Goal: Task Accomplishment & Management: Manage account settings

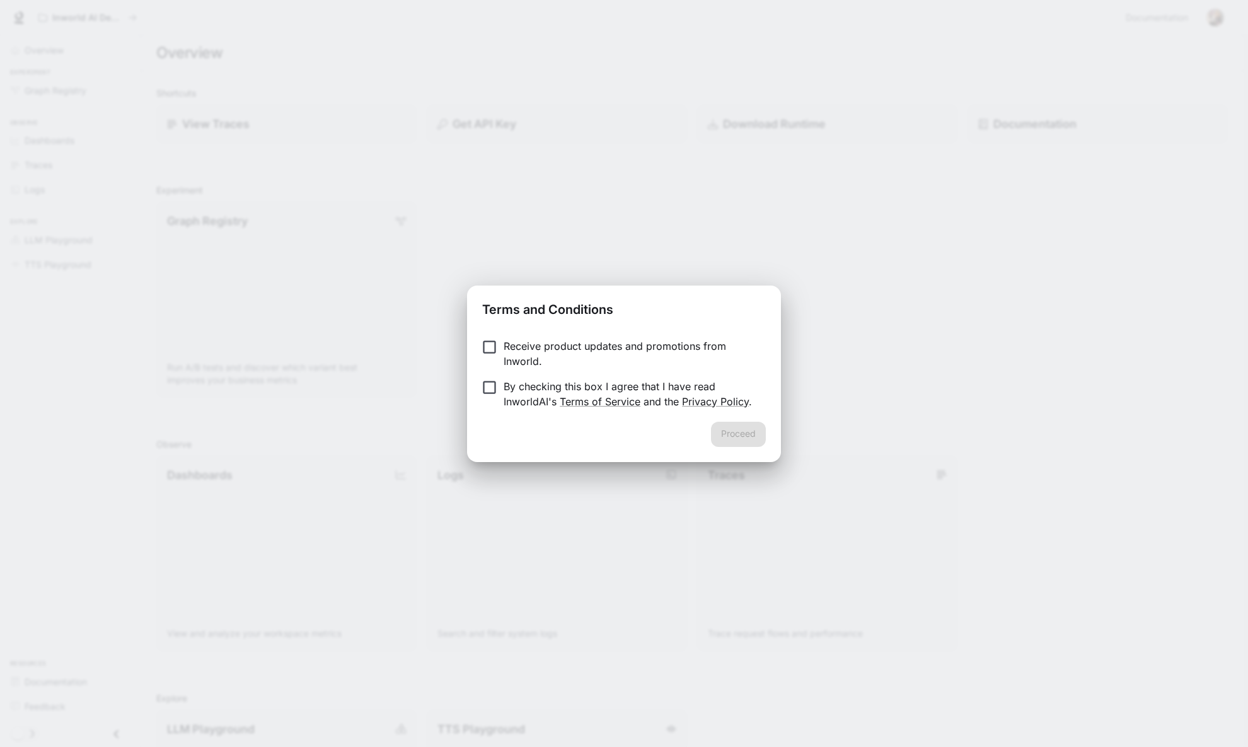
click at [532, 390] on p "By checking this box I agree that I have read InworldAI's Terms of Service and …" at bounding box center [630, 394] width 252 height 30
click at [743, 436] on button "Proceed" at bounding box center [738, 434] width 55 height 25
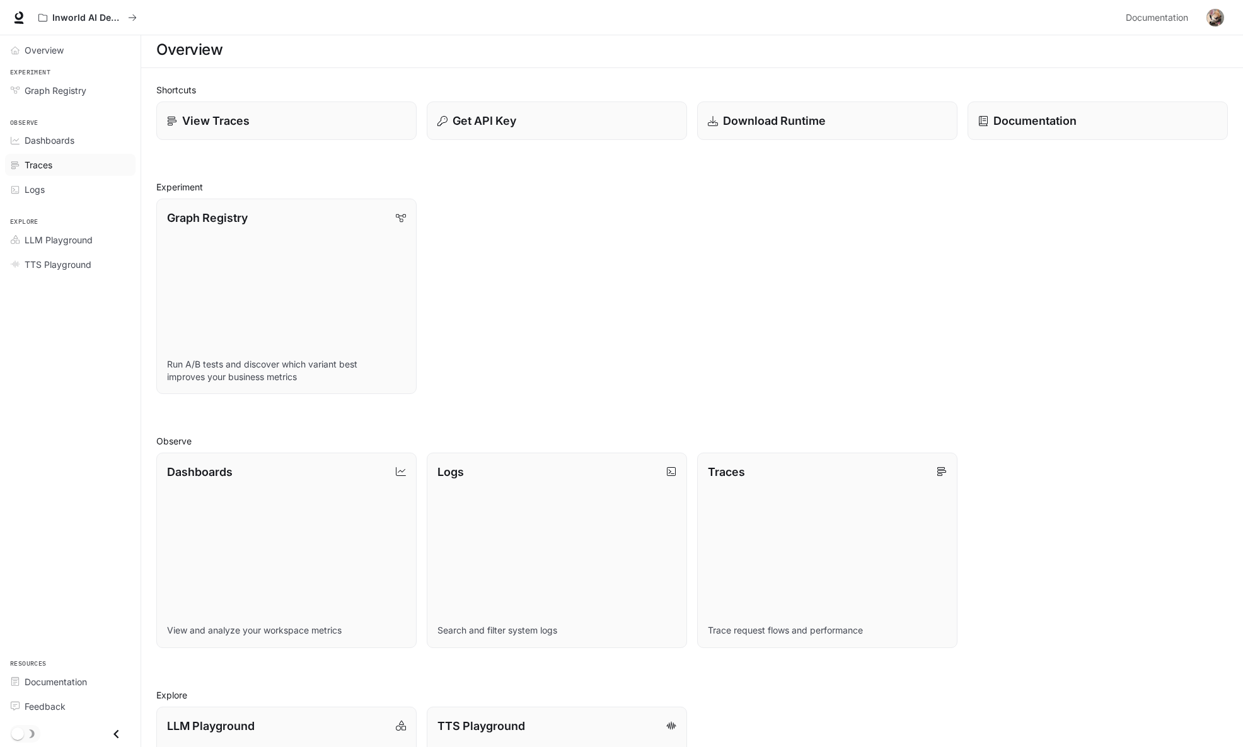
scroll to position [3, 0]
click at [1145, 17] on span "Documentation" at bounding box center [1157, 18] width 62 height 16
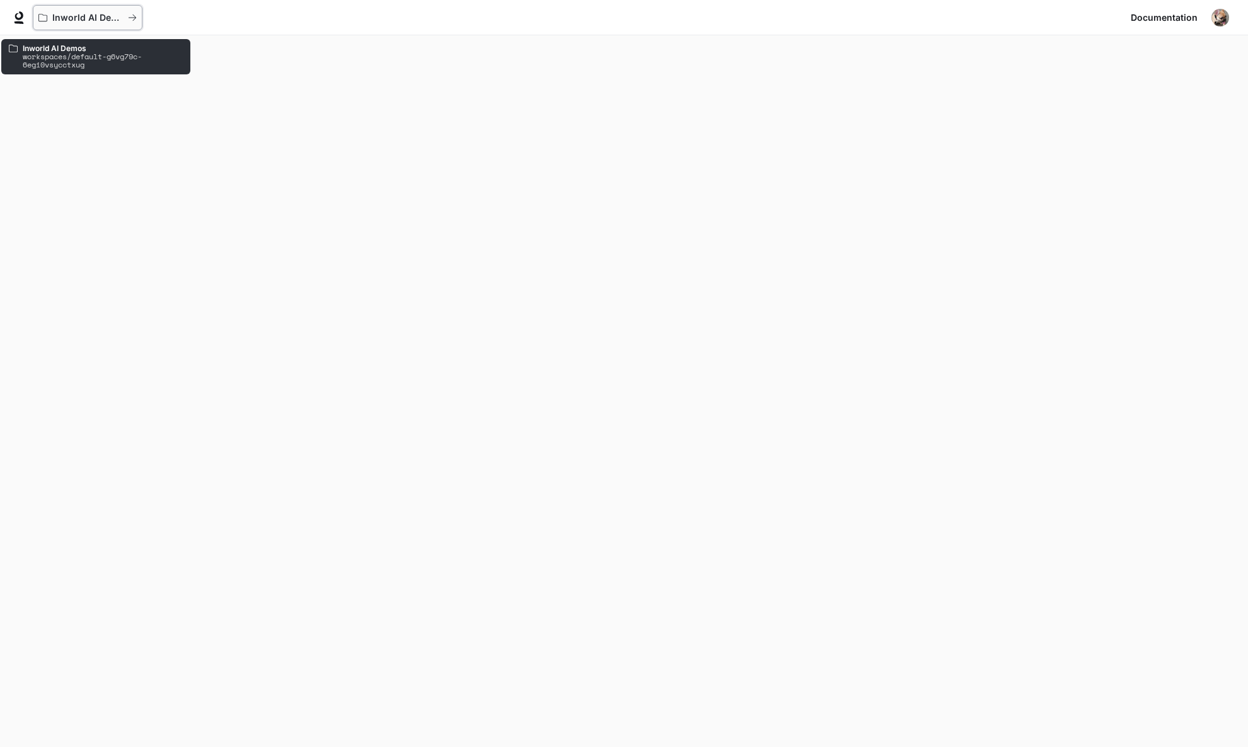
click at [67, 18] on p "Inworld AI Demos" at bounding box center [87, 18] width 71 height 11
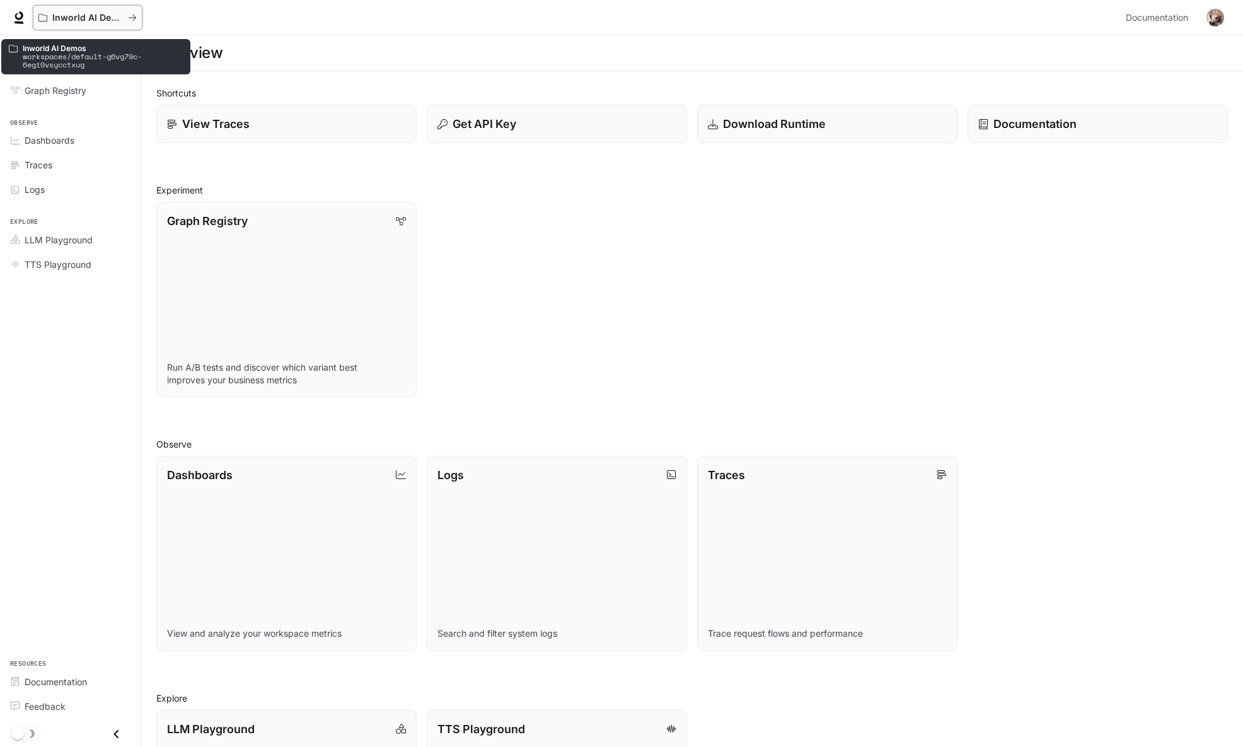
click at [136, 16] on icon "All workspaces" at bounding box center [132, 17] width 9 height 9
click at [1135, 19] on span "Documentation" at bounding box center [1157, 18] width 62 height 16
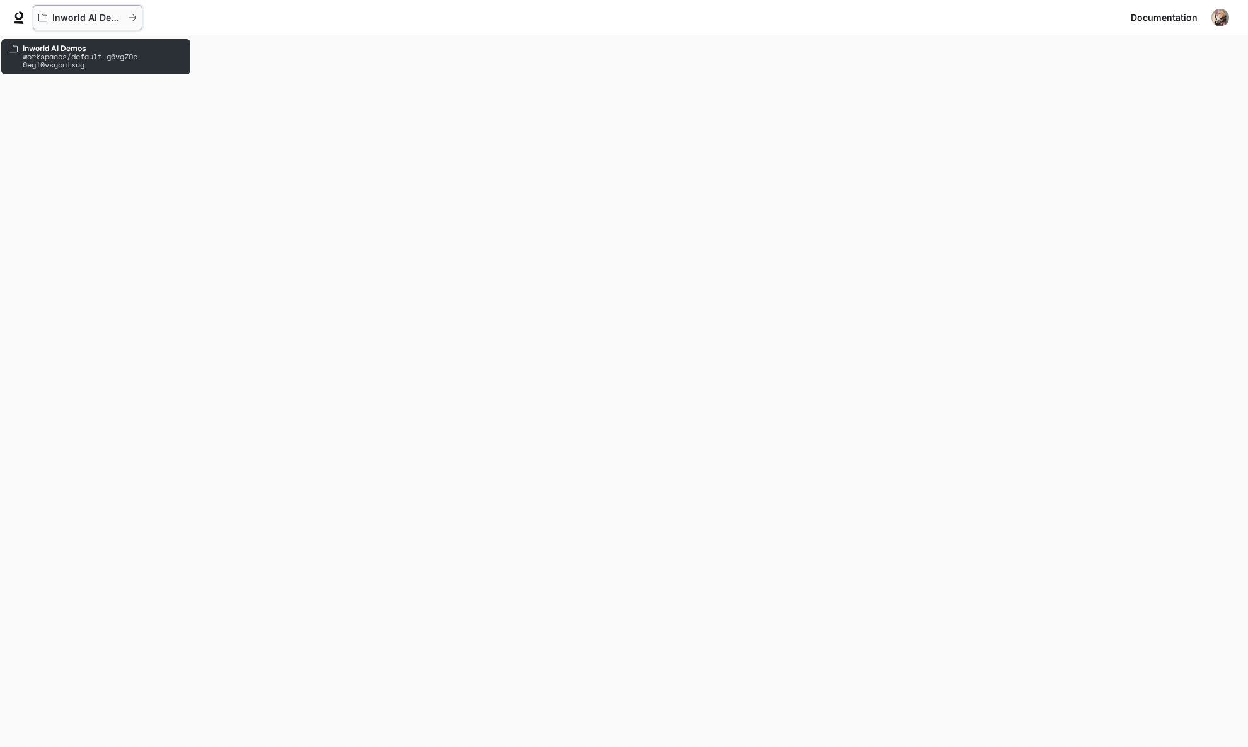
click at [66, 20] on p "Inworld AI Demos" at bounding box center [87, 18] width 71 height 11
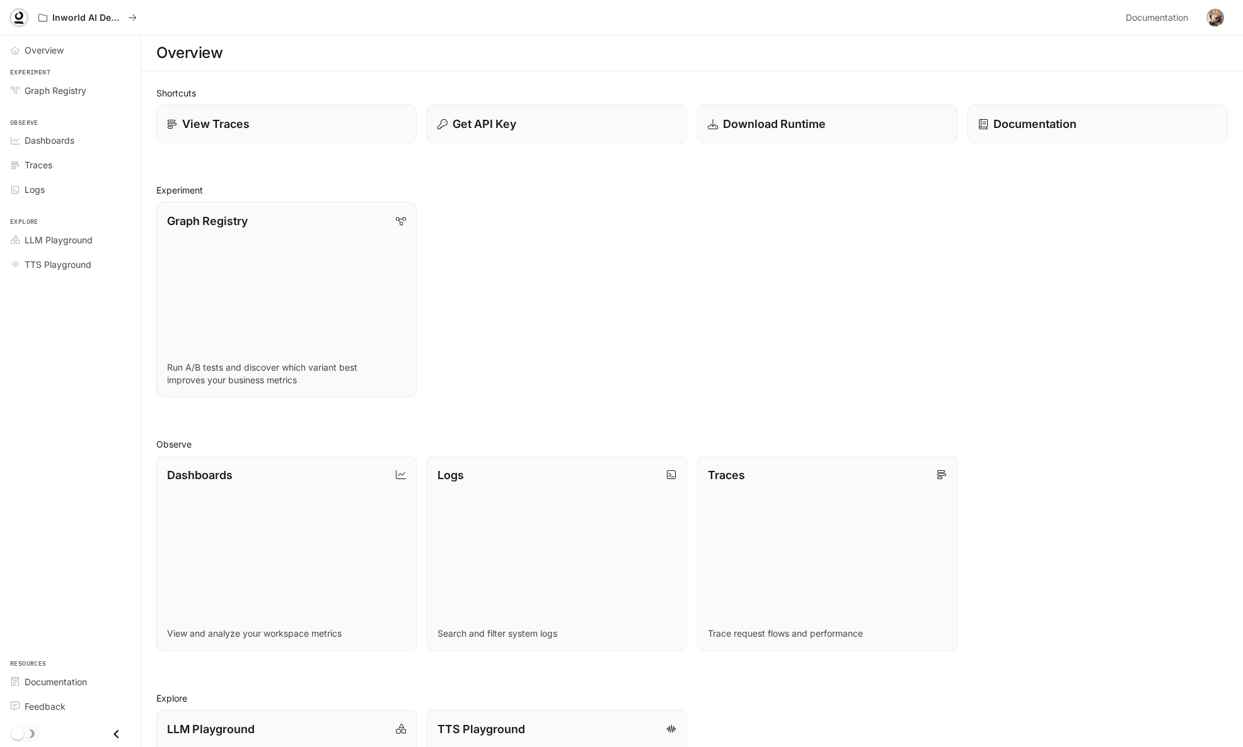
click at [19, 18] on icon at bounding box center [19, 15] width 8 height 9
click at [20, 13] on icon at bounding box center [19, 15] width 8 height 9
click at [134, 15] on icon "All workspaces" at bounding box center [132, 17] width 9 height 9
click at [1227, 18] on button "button" at bounding box center [1215, 17] width 25 height 25
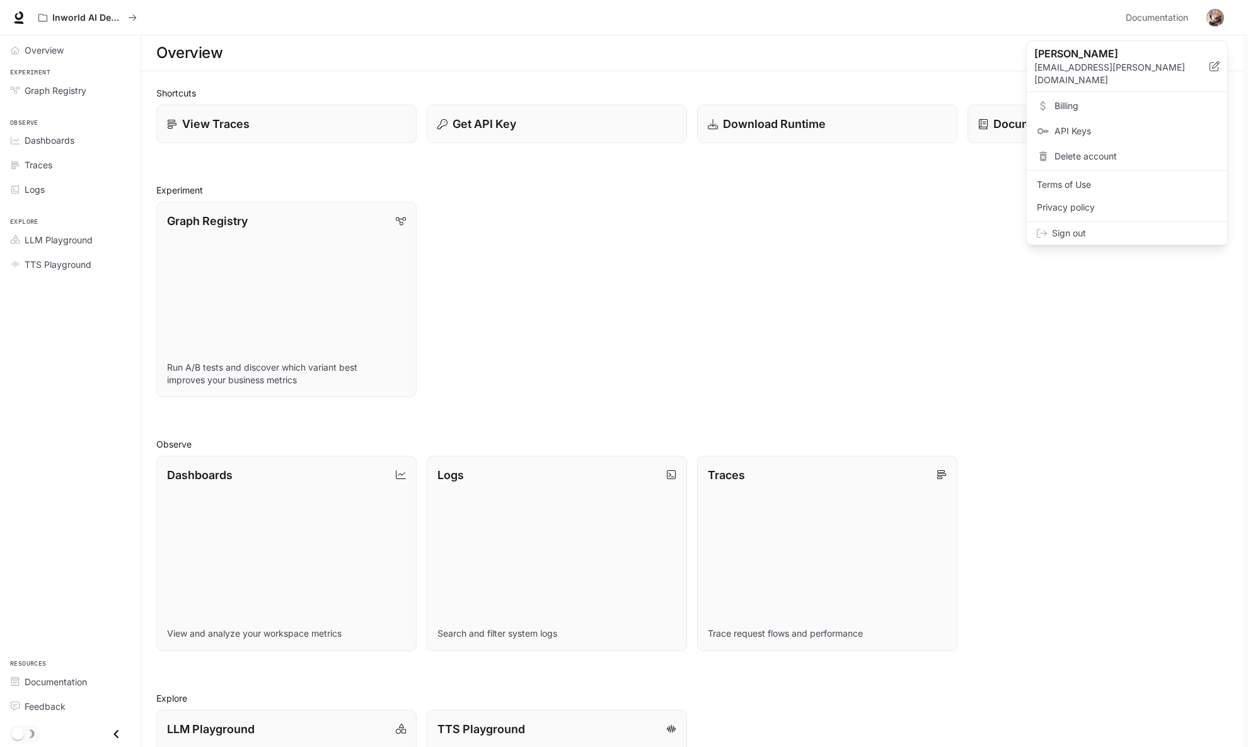
click at [688, 248] on div at bounding box center [624, 373] width 1248 height 747
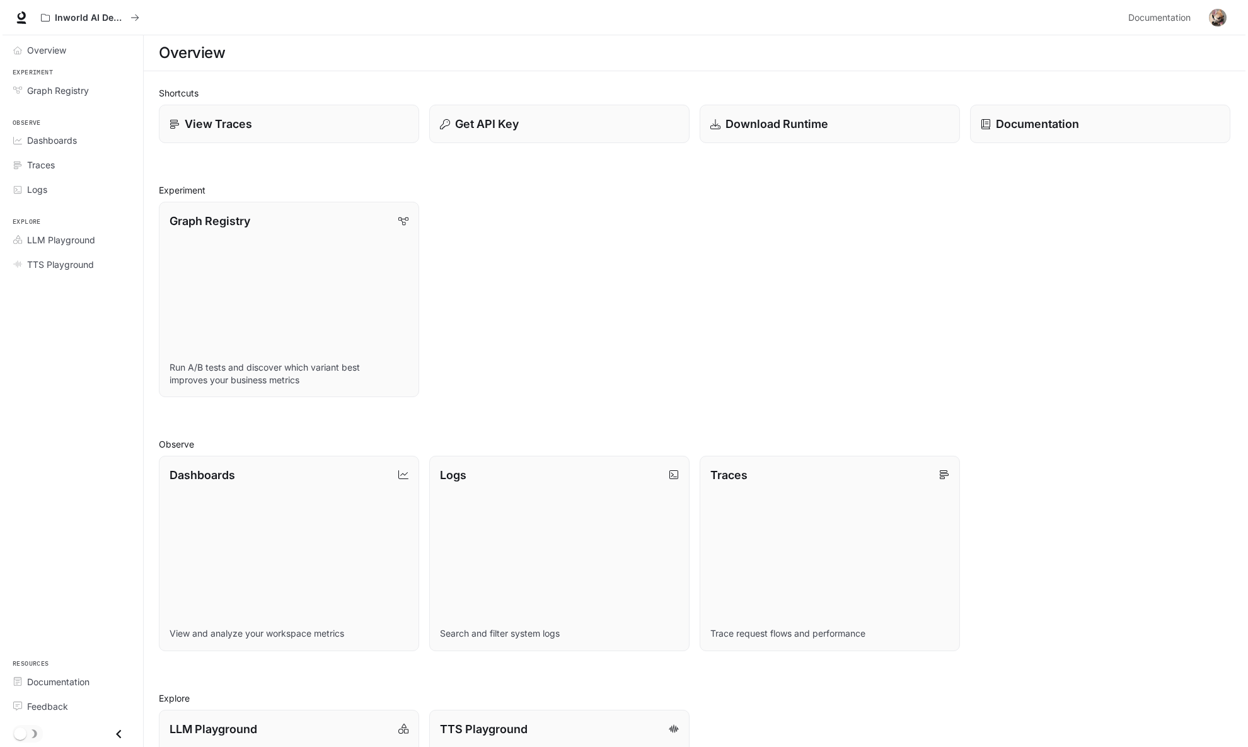
scroll to position [173, 0]
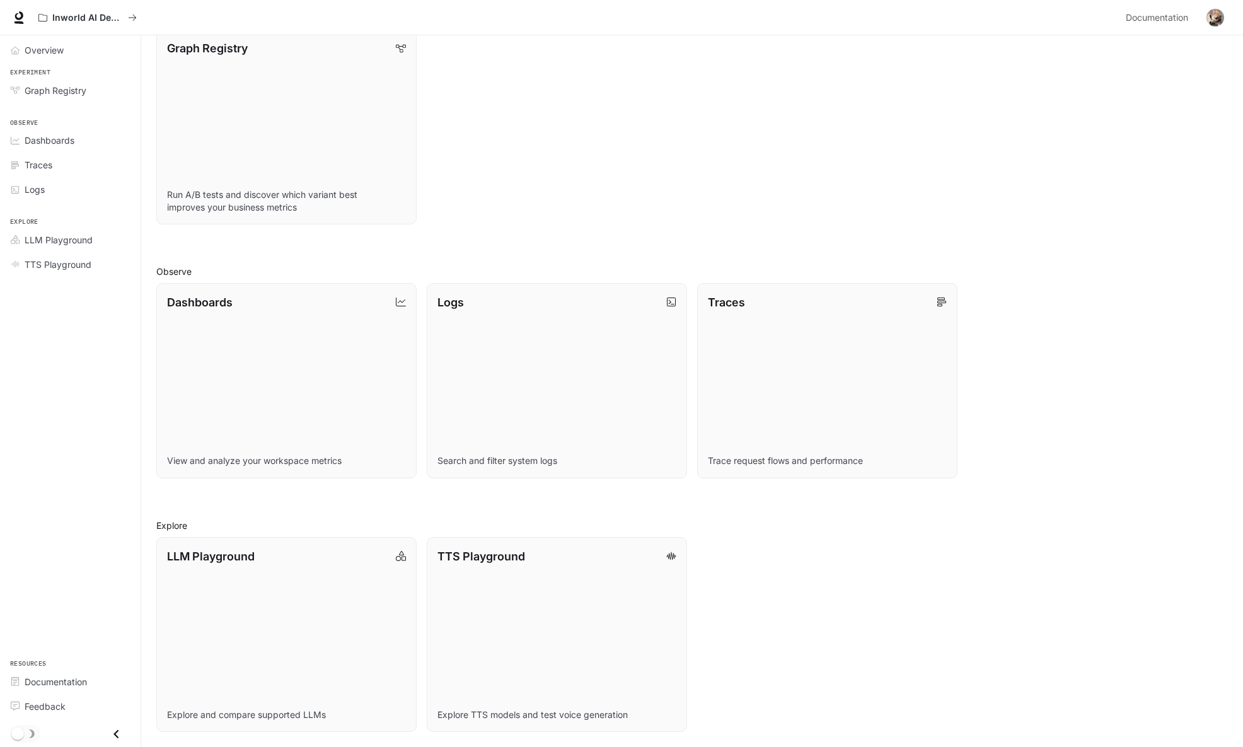
click at [1203, 14] on button "button" at bounding box center [1215, 17] width 25 height 25
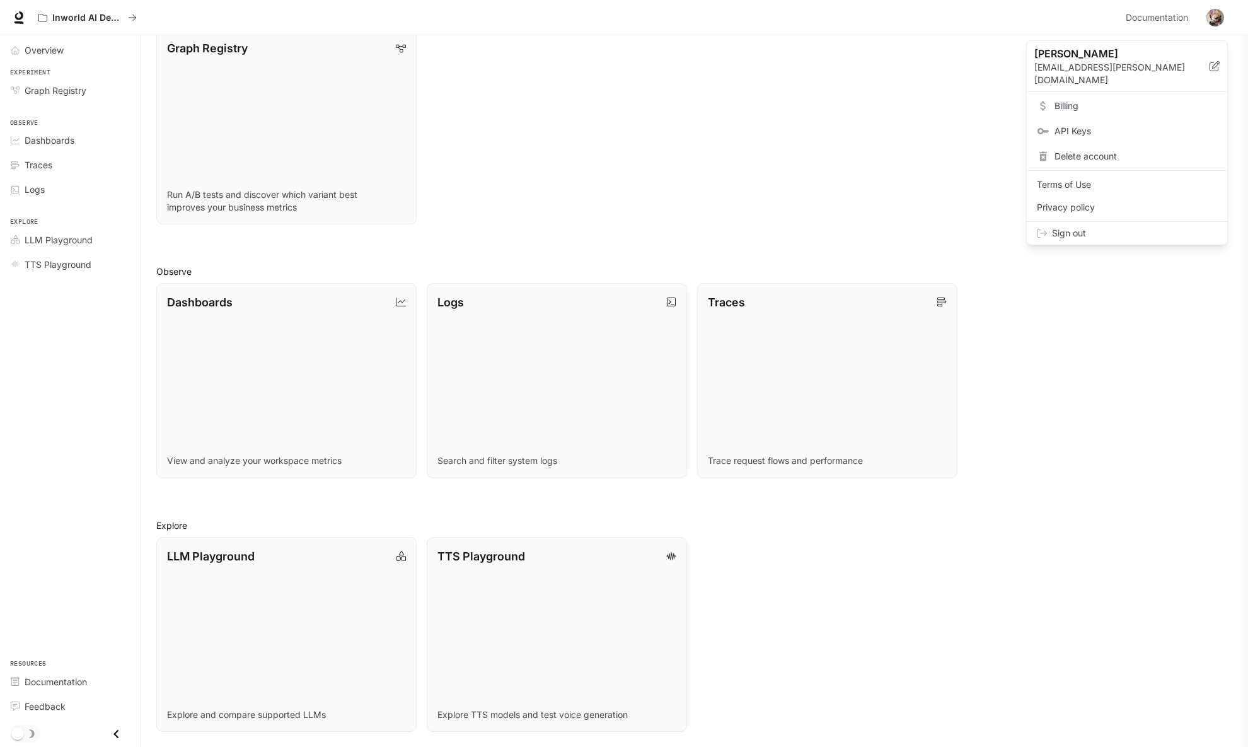
click at [1092, 227] on span "Sign out" at bounding box center [1134, 233] width 165 height 13
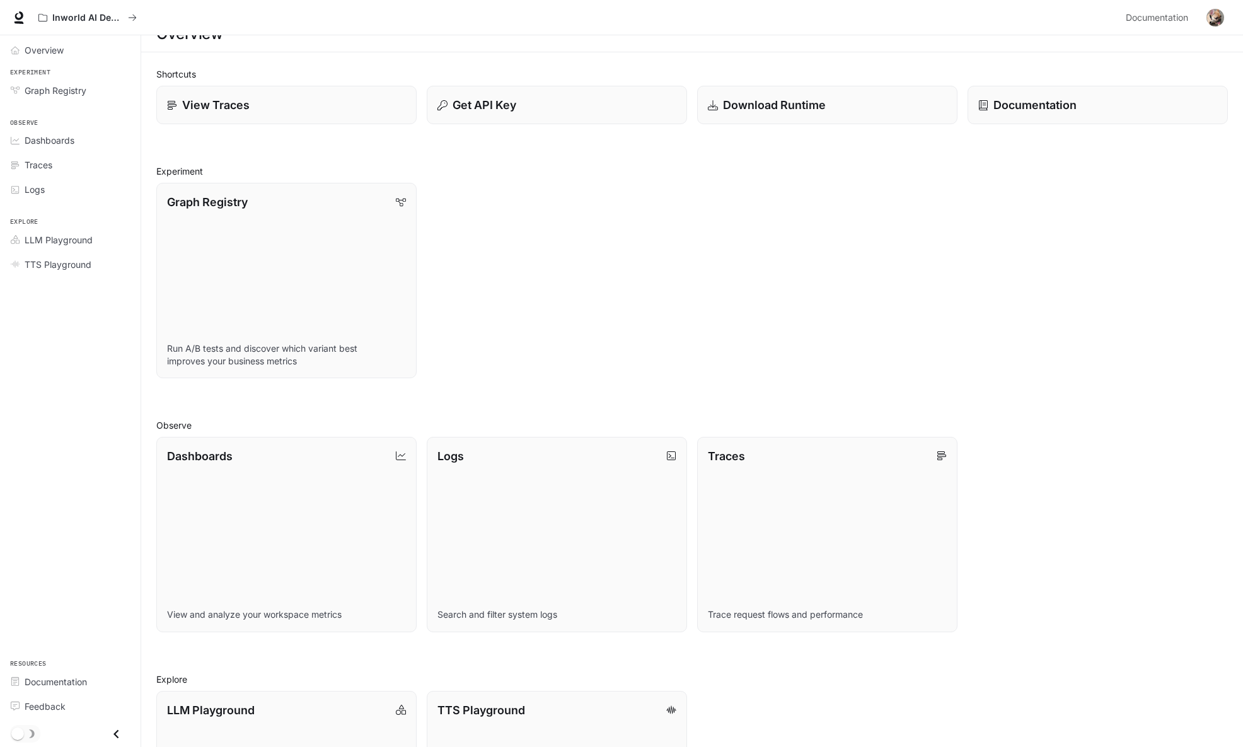
scroll to position [21, 0]
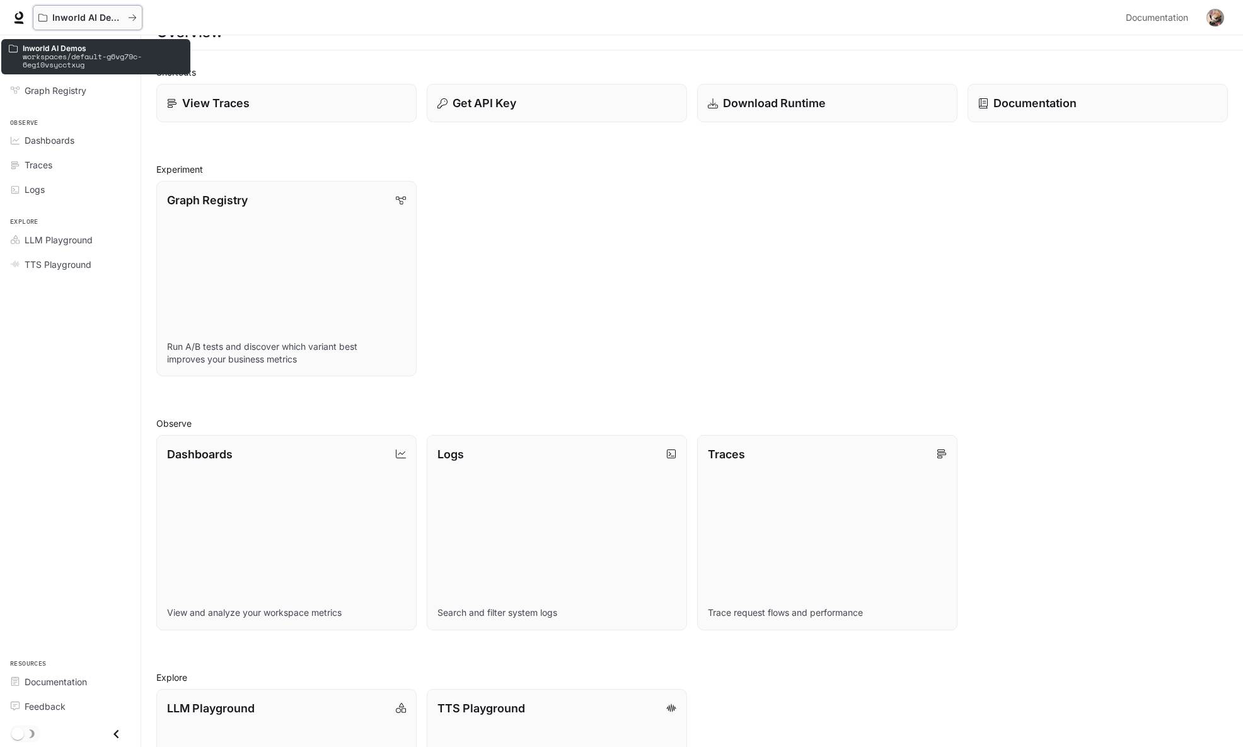
click at [88, 20] on p "Inworld AI Demos" at bounding box center [87, 18] width 71 height 11
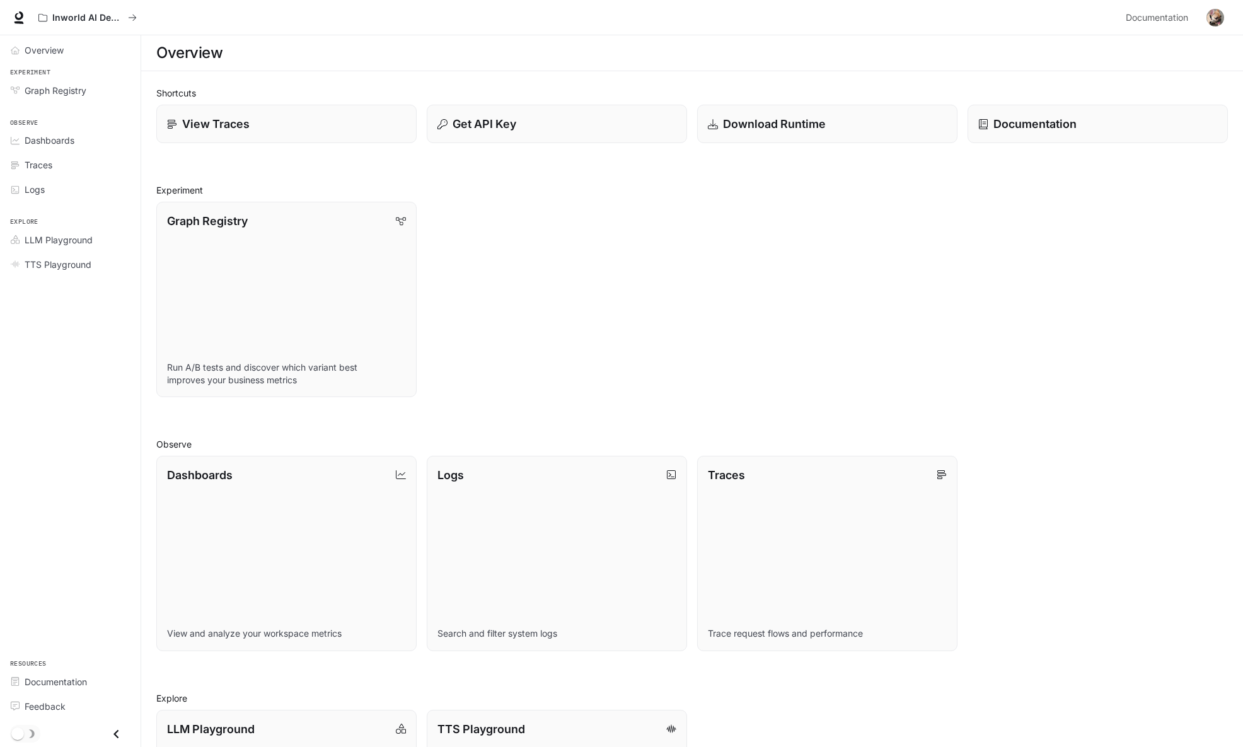
click at [1220, 23] on img "button" at bounding box center [1216, 18] width 18 height 18
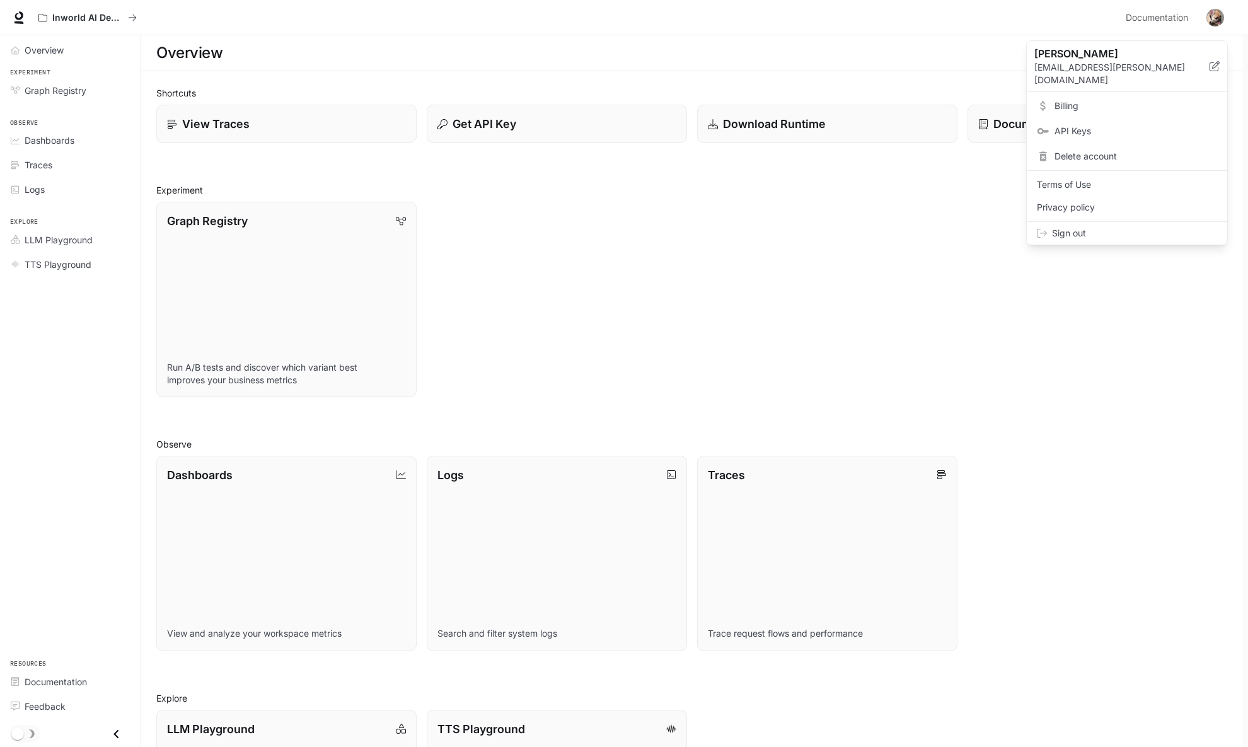
click at [1073, 150] on span "Delete account" at bounding box center [1136, 156] width 163 height 13
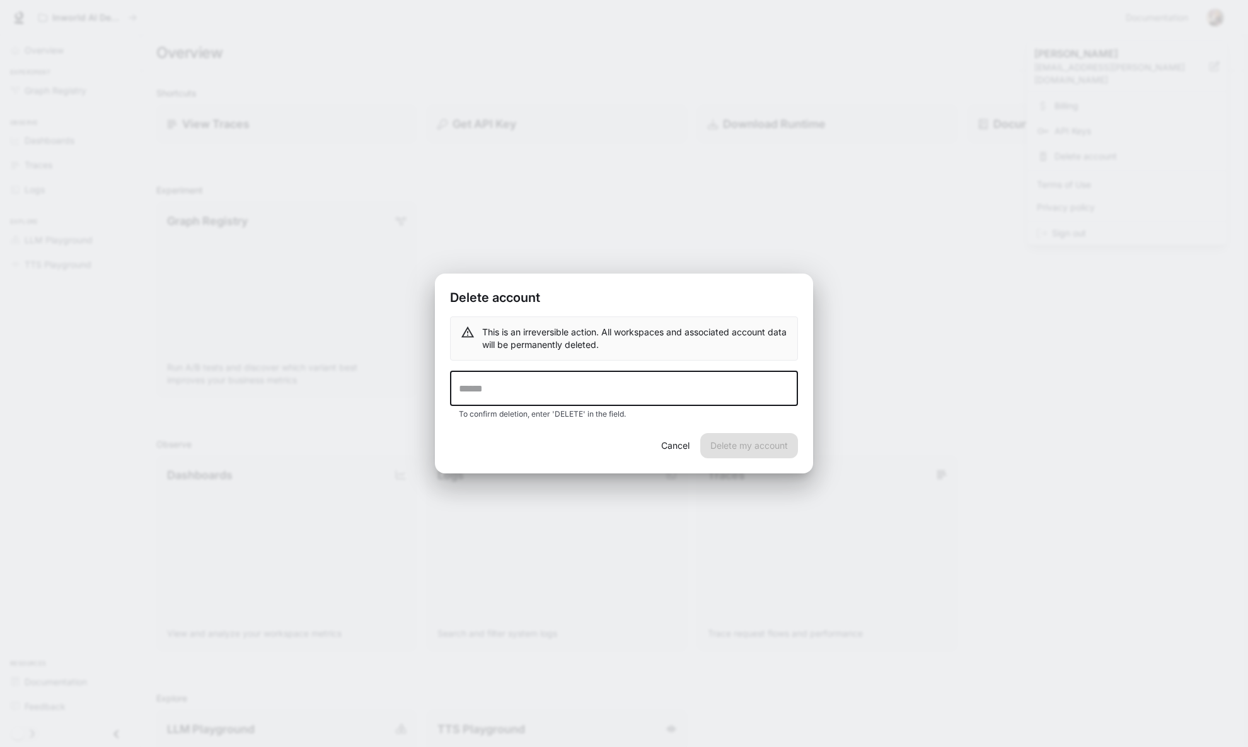
click at [708, 377] on input "text" at bounding box center [624, 388] width 348 height 35
type input "******"
click at [739, 445] on button "Delete my account" at bounding box center [749, 445] width 98 height 25
